Goal: Navigation & Orientation: Find specific page/section

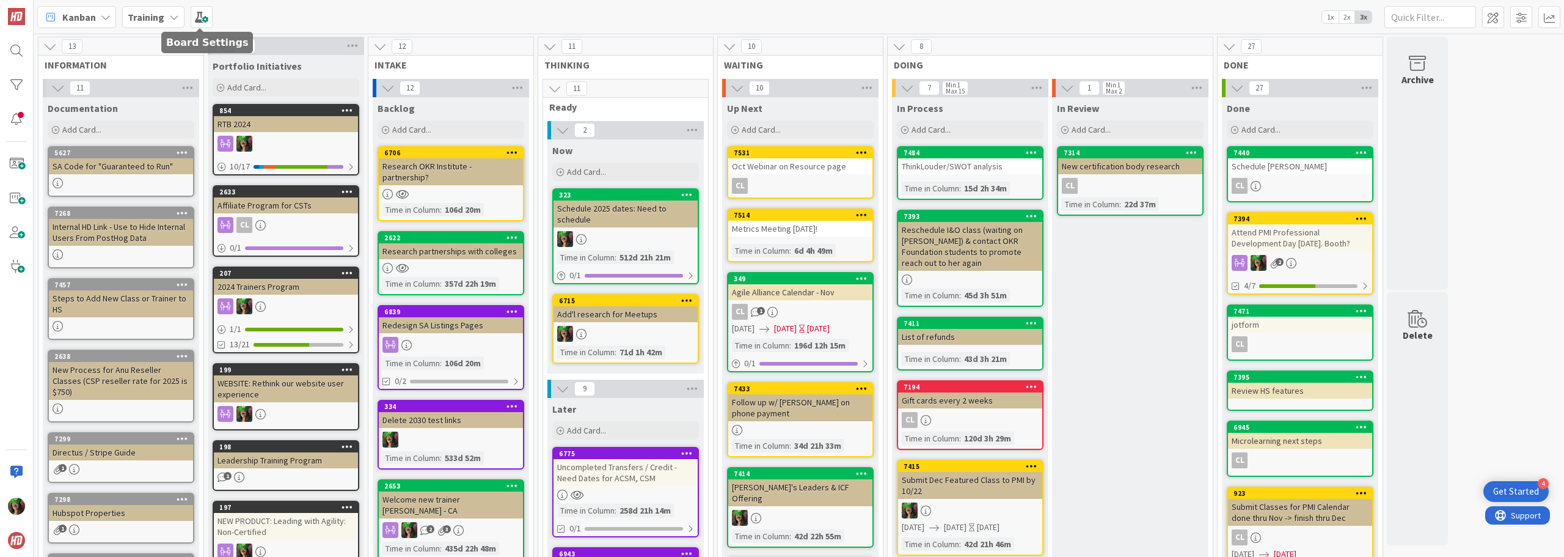
click at [166, 23] on div "Training" at bounding box center [153, 17] width 62 height 22
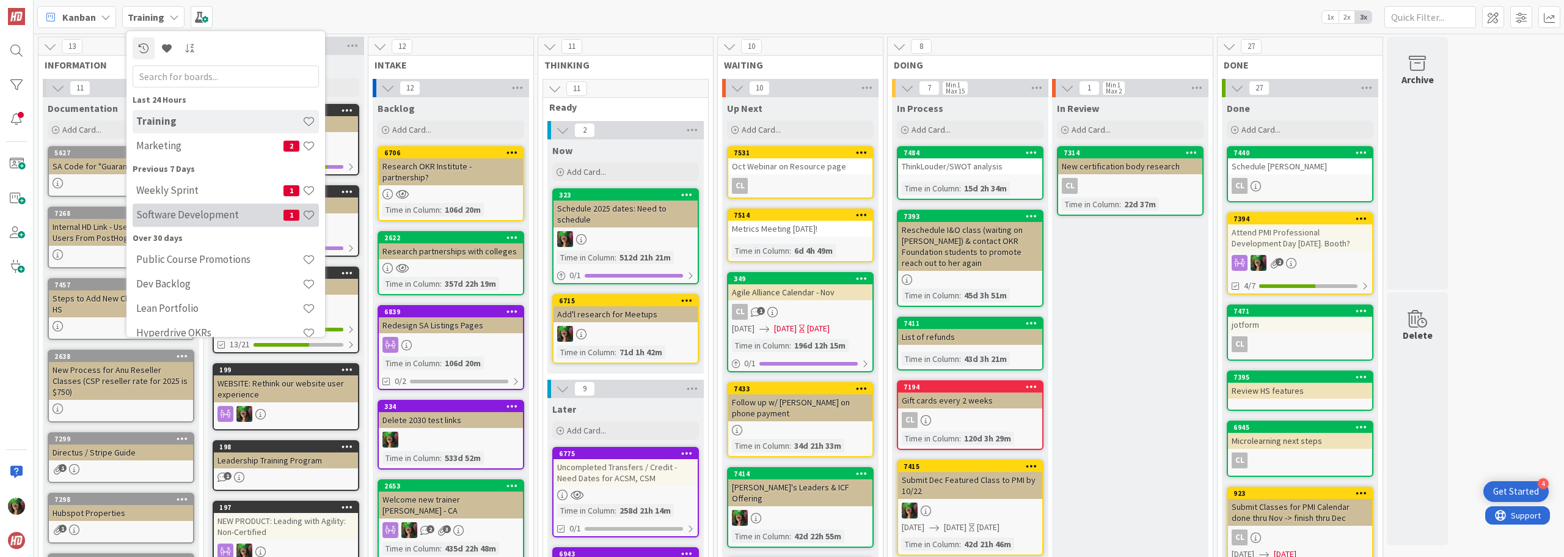
click at [195, 213] on h4 "Software Development" at bounding box center [209, 214] width 147 height 12
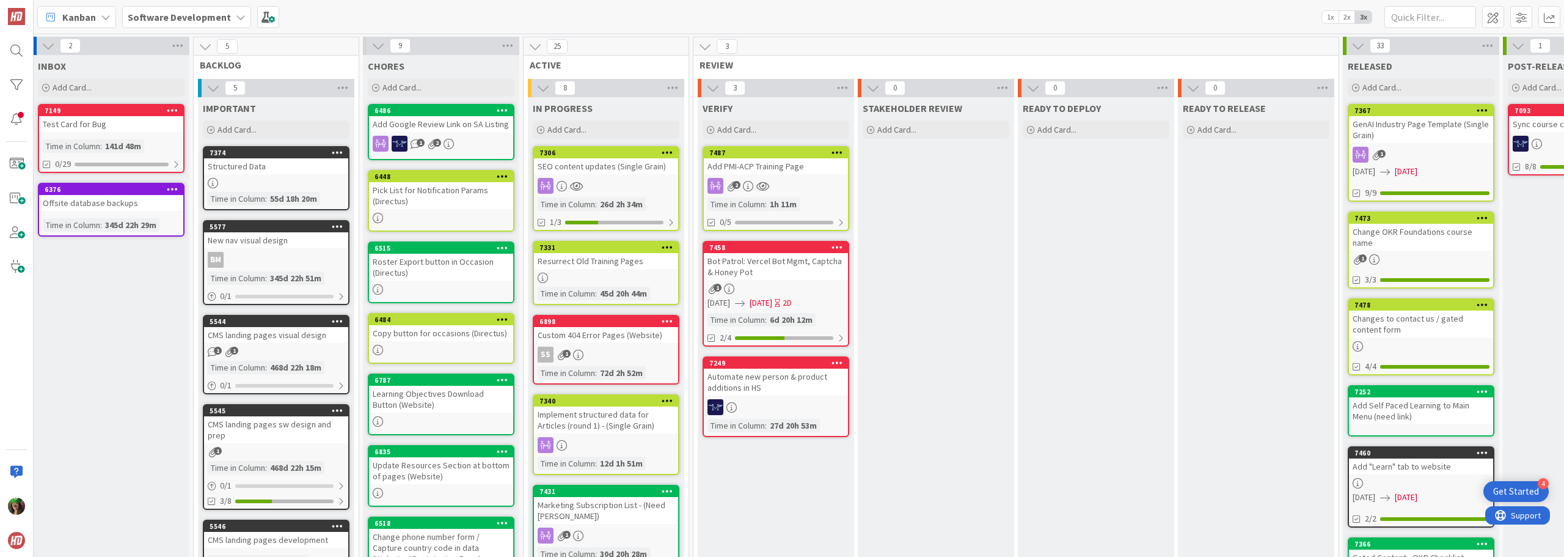
scroll to position [0, 167]
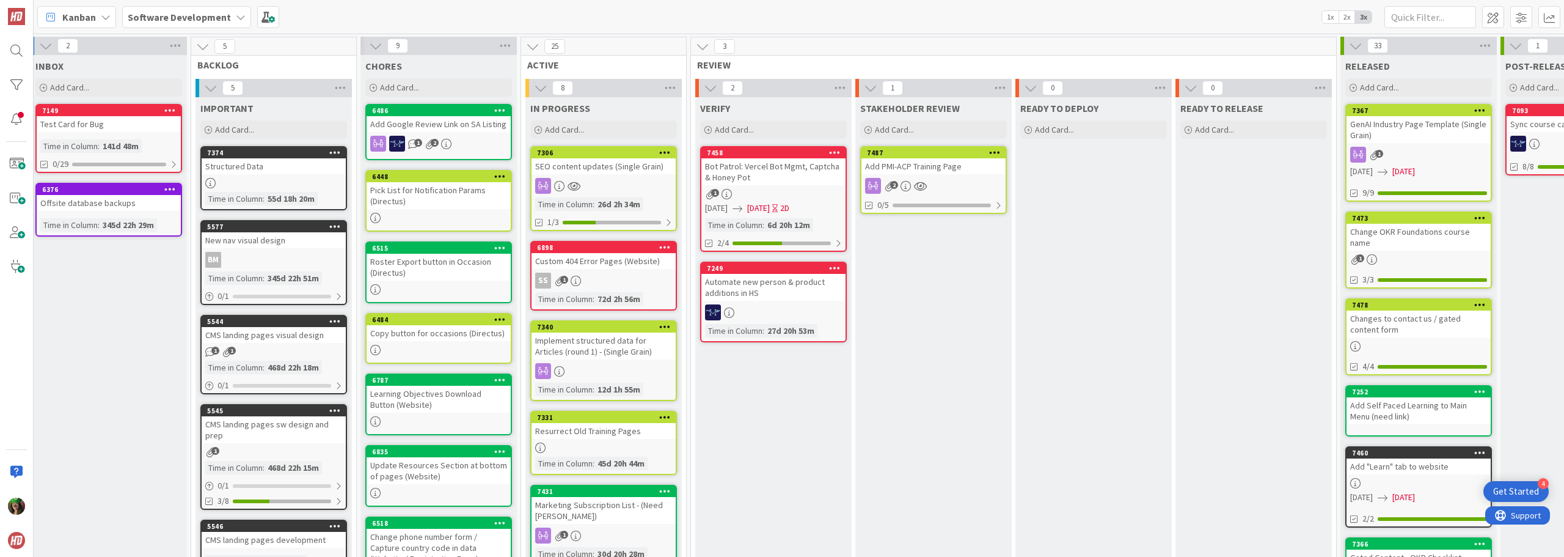
click at [595, 186] on div at bounding box center [603, 186] width 144 height 16
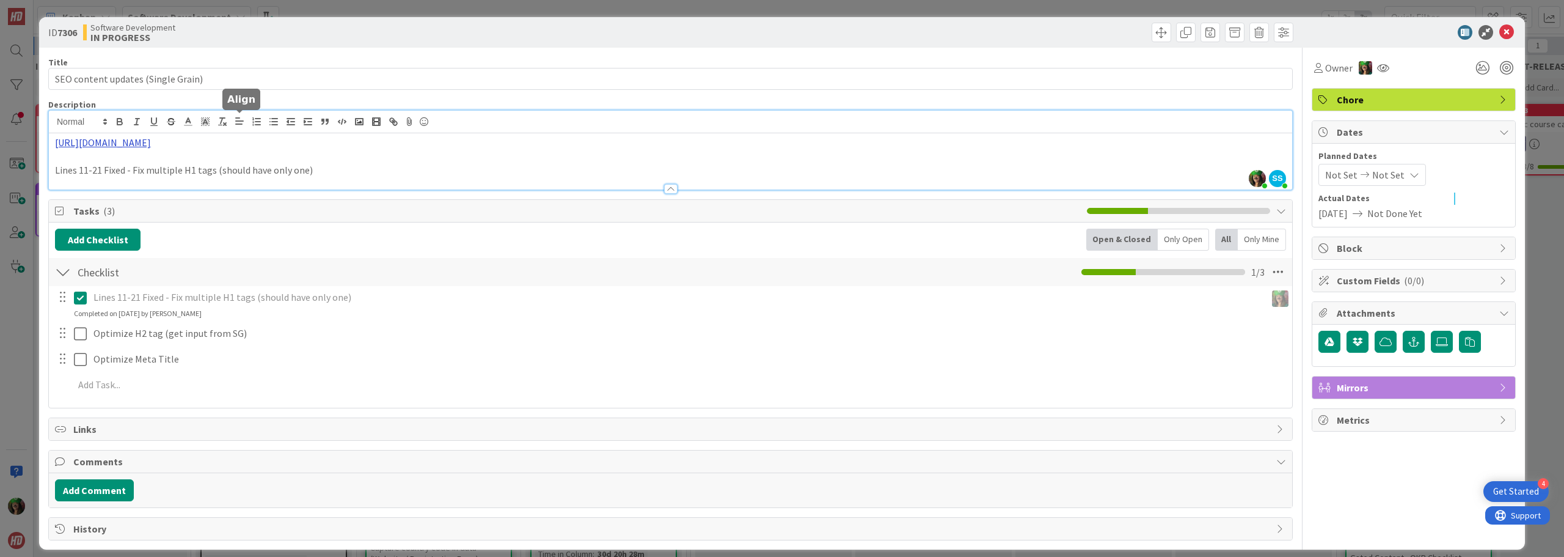
click at [243, 128] on div "[PERSON_NAME] just joined SS [PERSON_NAME] just joined [URL][DOMAIN_NAME] Lines…" at bounding box center [670, 150] width 1243 height 79
click at [273, 164] on link "[URL][DOMAIN_NAME]" at bounding box center [303, 166] width 84 height 16
click at [1501, 33] on icon at bounding box center [1506, 32] width 15 height 15
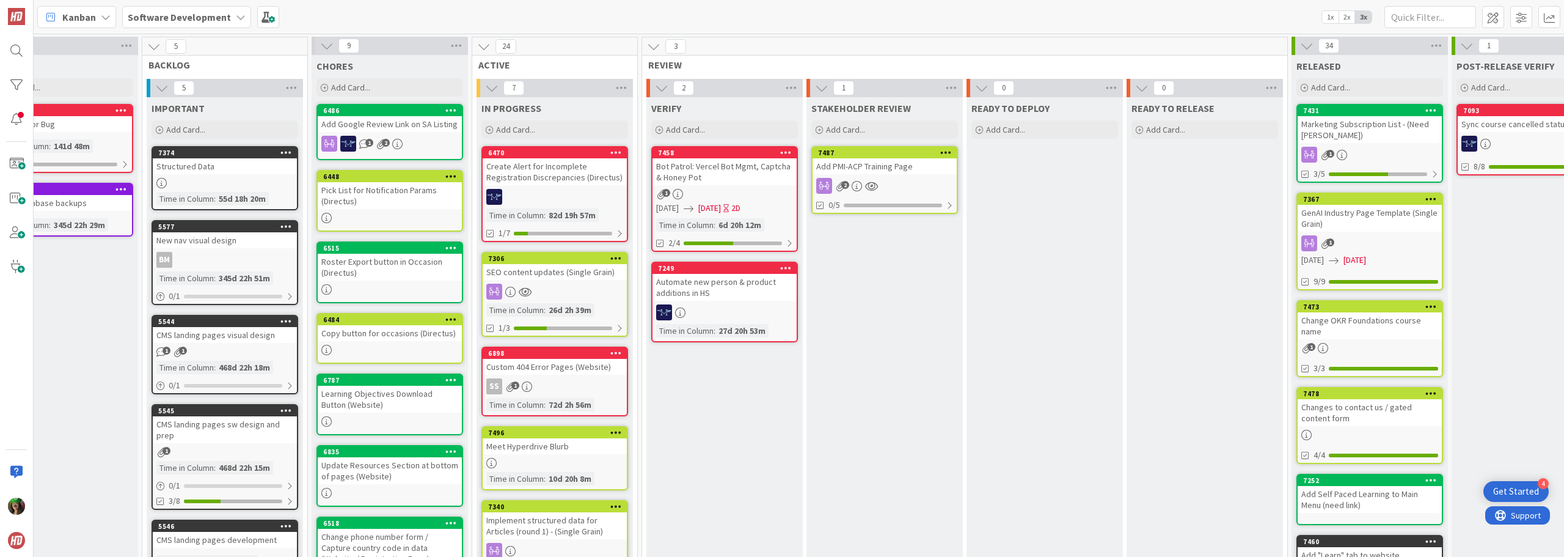
scroll to position [0, 222]
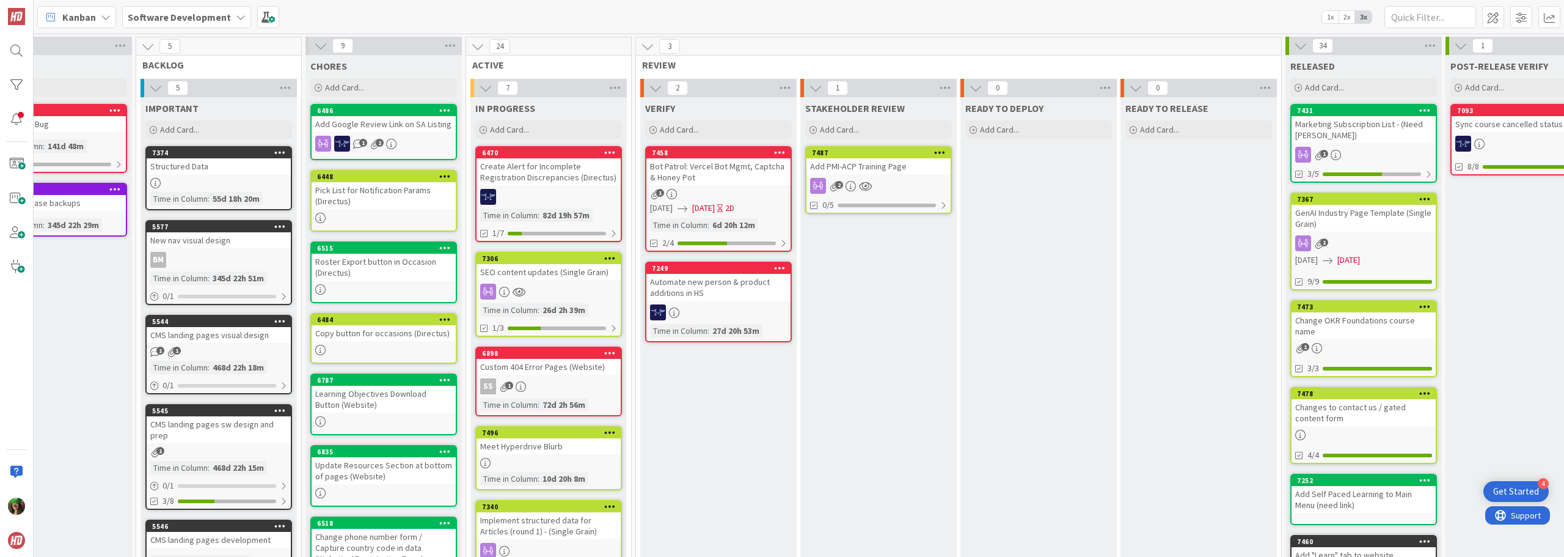
click at [1331, 150] on icon at bounding box center [1336, 155] width 10 height 10
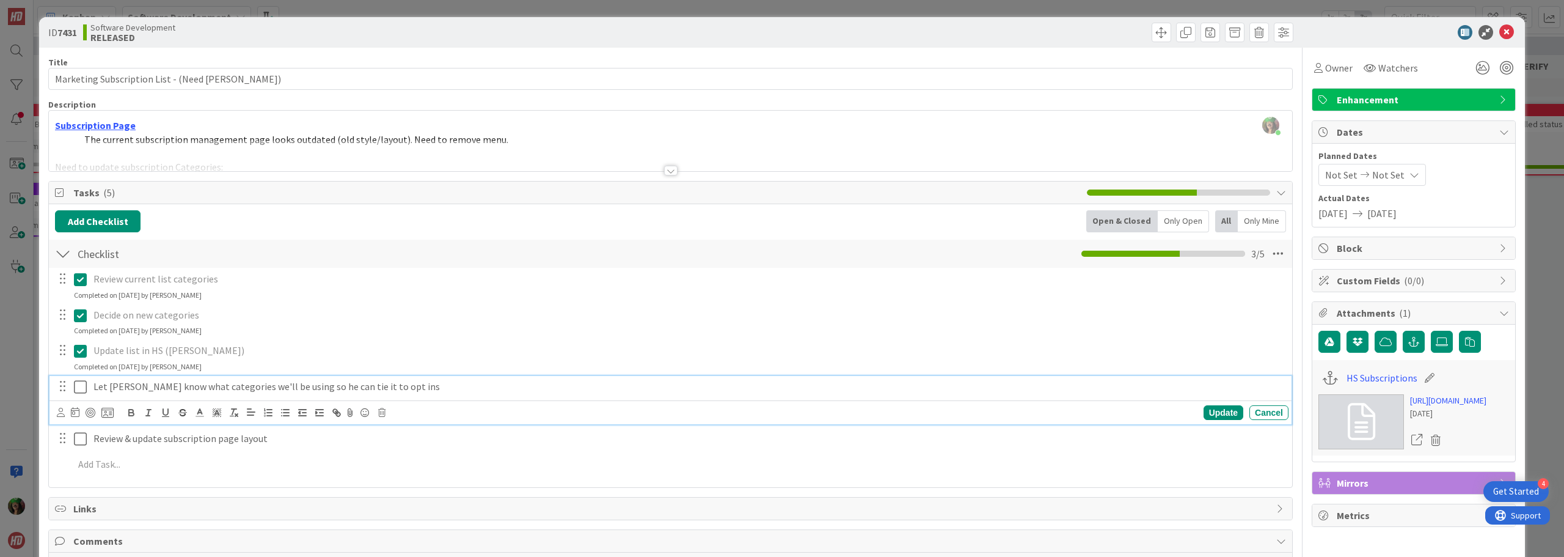
click at [79, 389] on icon at bounding box center [80, 386] width 13 height 15
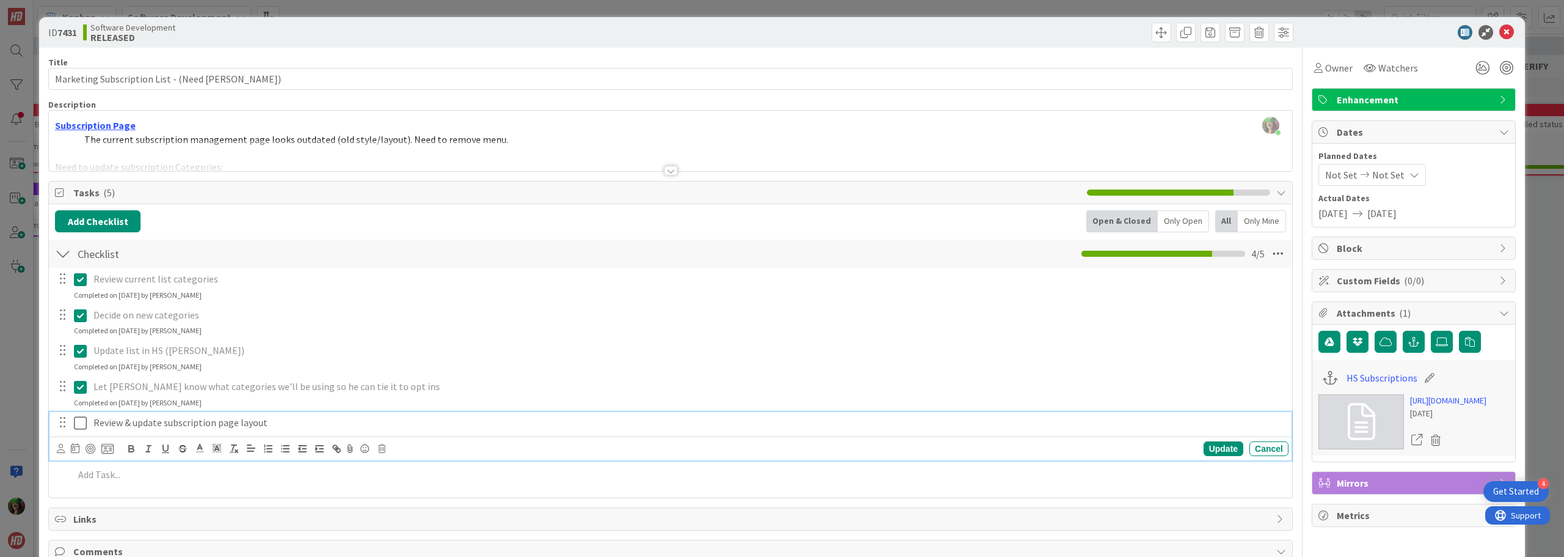
click at [78, 423] on icon at bounding box center [80, 422] width 13 height 15
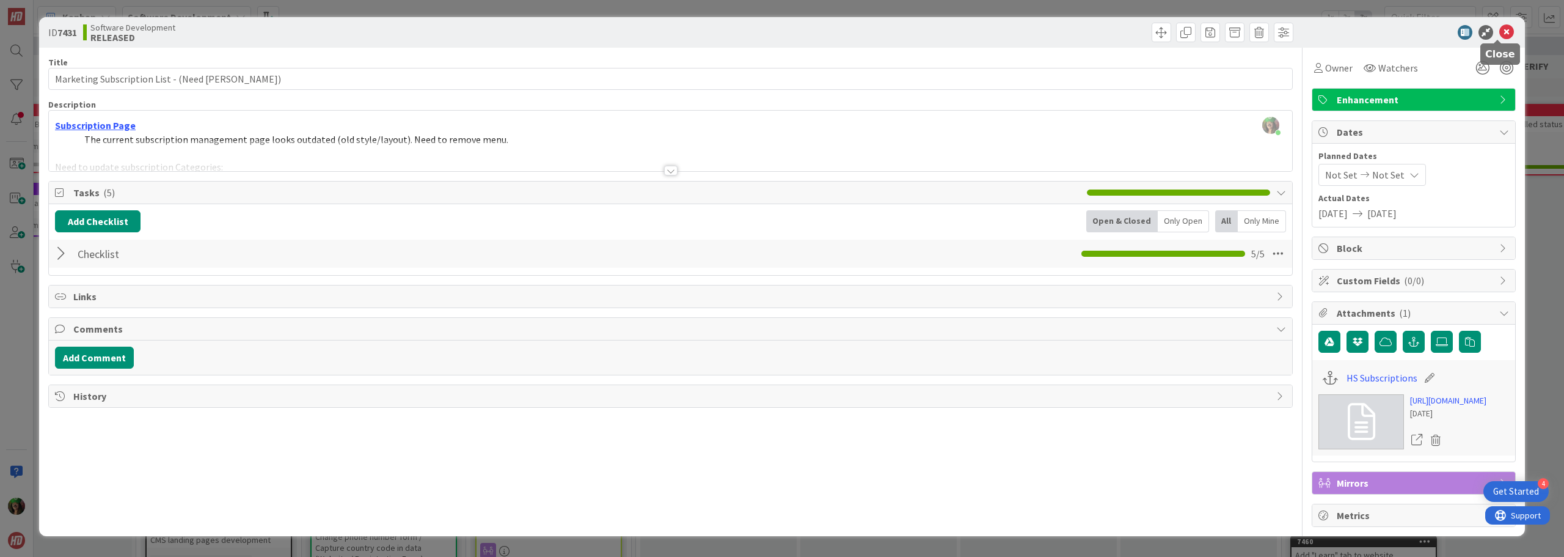
click at [1503, 35] on icon at bounding box center [1506, 32] width 15 height 15
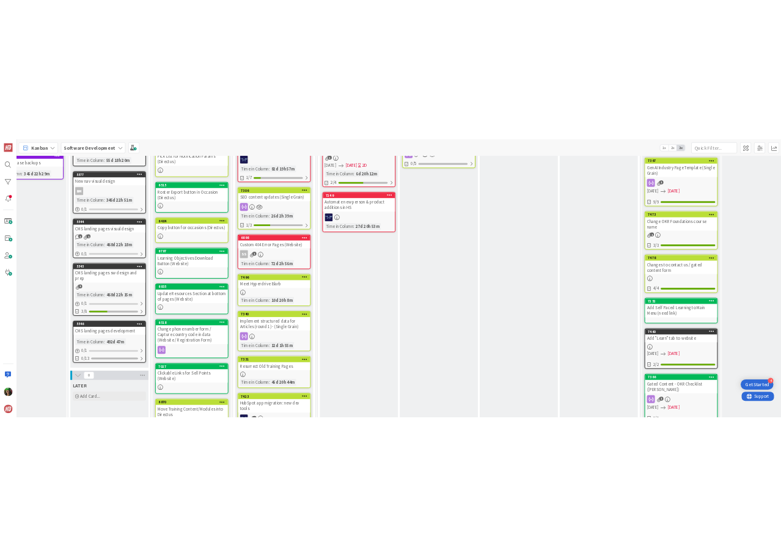
scroll to position [183, 222]
